Goal: Task Accomplishment & Management: Use online tool/utility

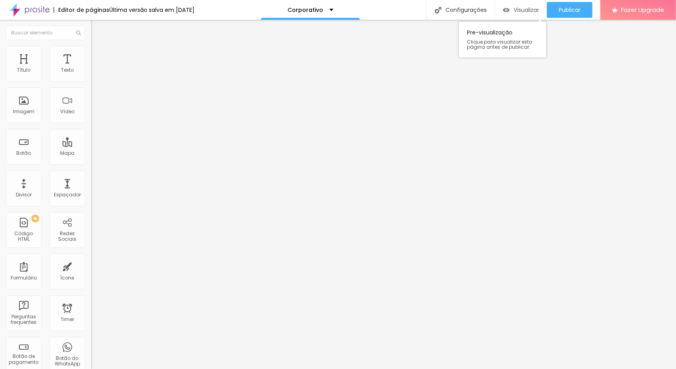
click at [513, 10] on span "Visualizar" at bounding box center [525, 10] width 25 height 6
click at [91, 84] on span "Editar perguntas" at bounding box center [113, 80] width 45 height 7
drag, startPoint x: 398, startPoint y: 217, endPoint x: 240, endPoint y: 198, distance: 158.7
copy p "O ensaio corporativo artístico [PERSON_NAME] em trazer essência para sua marca …"
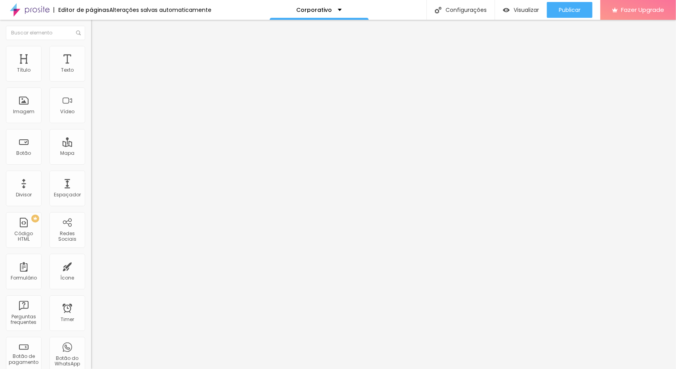
drag, startPoint x: 275, startPoint y: 191, endPoint x: 206, endPoint y: 196, distance: 69.0
drag, startPoint x: 323, startPoint y: 209, endPoint x: 242, endPoint y: 205, distance: 81.3
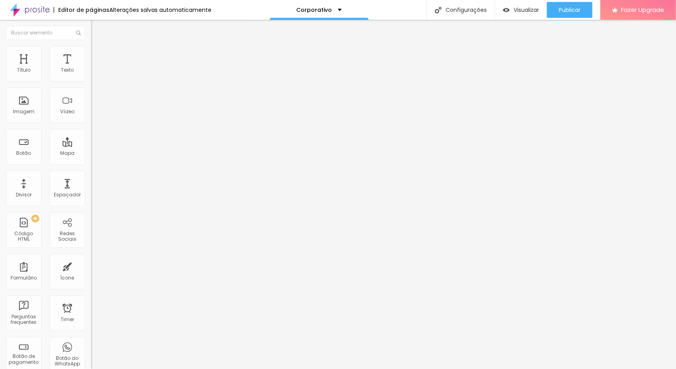
copy p "Não fazemos fotos em estúdio. Os ensaios são realizados em uma casa estúdio, se…"
drag, startPoint x: 538, startPoint y: 207, endPoint x: 234, endPoint y: 205, distance: 303.7
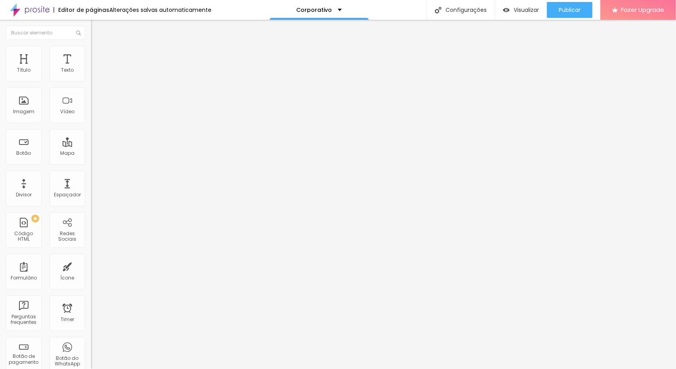
copy p "Vamos juntos escolher a roupa que mais representa sua essência e os conceitos q…"
drag, startPoint x: 343, startPoint y: 210, endPoint x: 243, endPoint y: 202, distance: 100.4
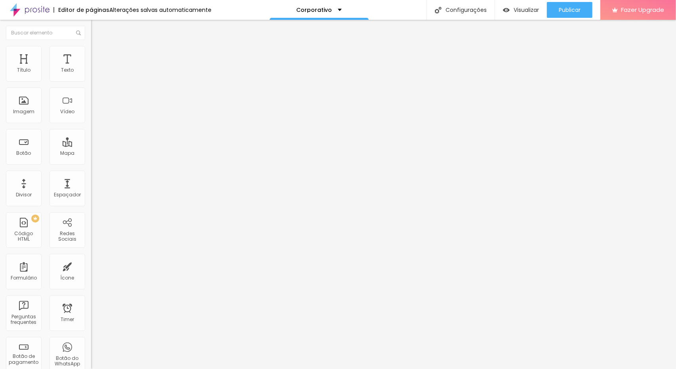
copy p "Não, os ensaios são realizados de formas fluídas e espontânea, pensado nos deta…"
paste input "[DOMAIN_NAME][URL][PHONE_NUMBER]"
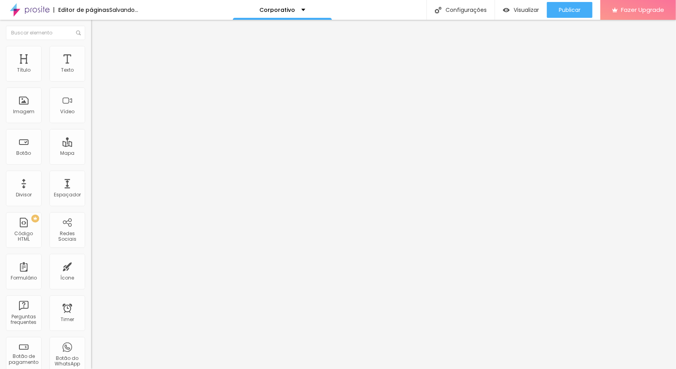
type input "[URL][DOMAIN_NAME][PHONE_NUMBER]"
paste input "[DOMAIN_NAME][URL][PHONE_NUMBER]"
type input "[URL][DOMAIN_NAME][PHONE_NUMBER]"
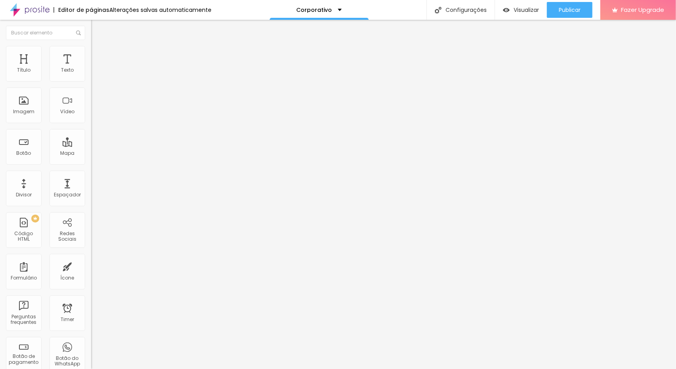
scroll to position [0, 0]
click at [91, 211] on div "Editar Botão Conteúdo Estilo Avançado Texto EU QUERO Alinhamento Tamanho Normal…" at bounding box center [136, 194] width 91 height 349
paste input "[DOMAIN_NAME][URL][PHONE_NUMBER]"
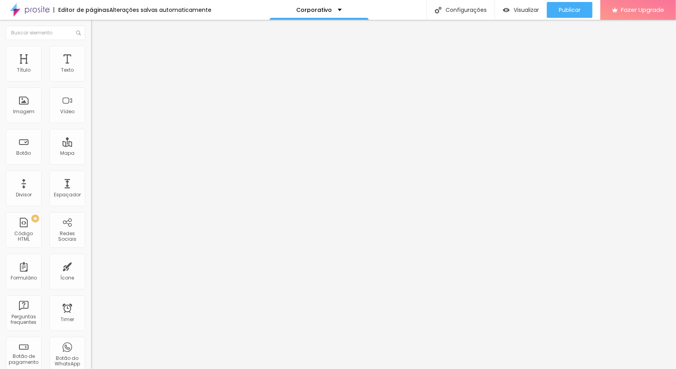
type input "[URL][DOMAIN_NAME][PHONE_NUMBER]"
click at [575, 16] on div "Publicar" at bounding box center [570, 10] width 22 height 16
click at [521, 10] on span "Visualizar" at bounding box center [518, 10] width 25 height 6
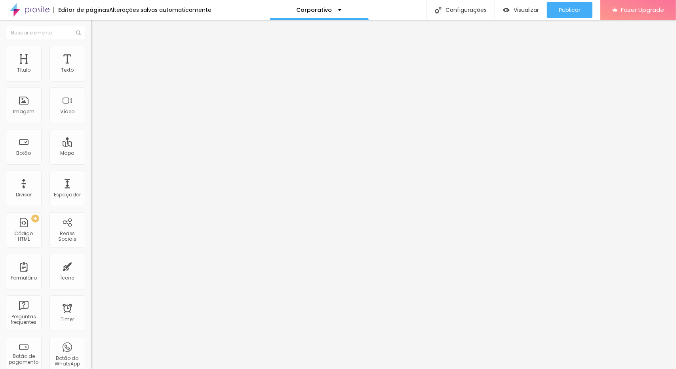
paste input "[DOMAIN_NAME]/gpfagx"
type input "[URL][DOMAIN_NAME]"
click at [91, 211] on div "Editar Botão Conteúdo Estilo Avançado Texto EU QUERO Alinhamento Tamanho Normal…" at bounding box center [136, 194] width 91 height 349
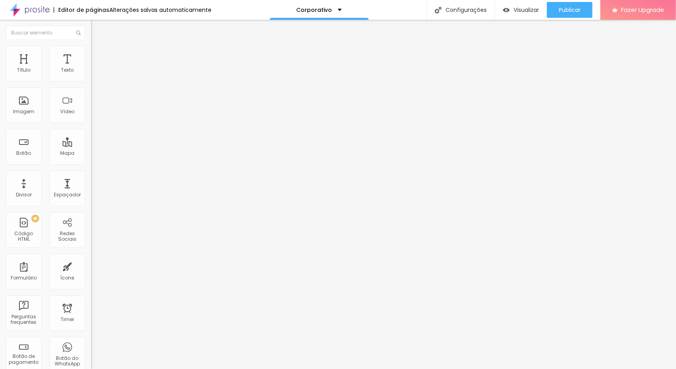
paste input "[DOMAIN_NAME]/kgfi99"
type input "[URL][DOMAIN_NAME]"
paste input "[DOMAIN_NAME]/b0aubn"
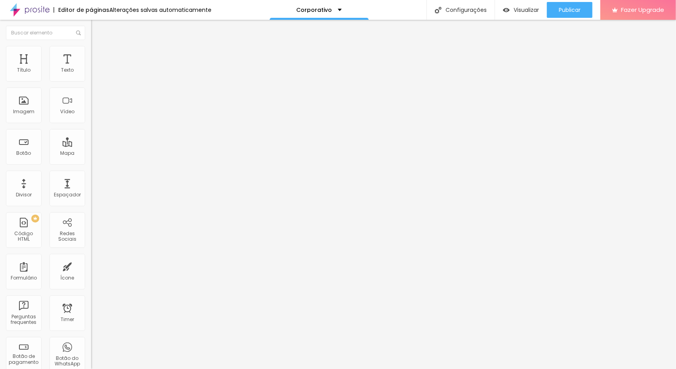
scroll to position [0, 0]
type input "[URL][DOMAIN_NAME]"
click at [578, 8] on span "Publicar" at bounding box center [570, 10] width 22 height 6
click at [519, 3] on div "Visualizar" at bounding box center [521, 10] width 36 height 16
